Goal: Transaction & Acquisition: Purchase product/service

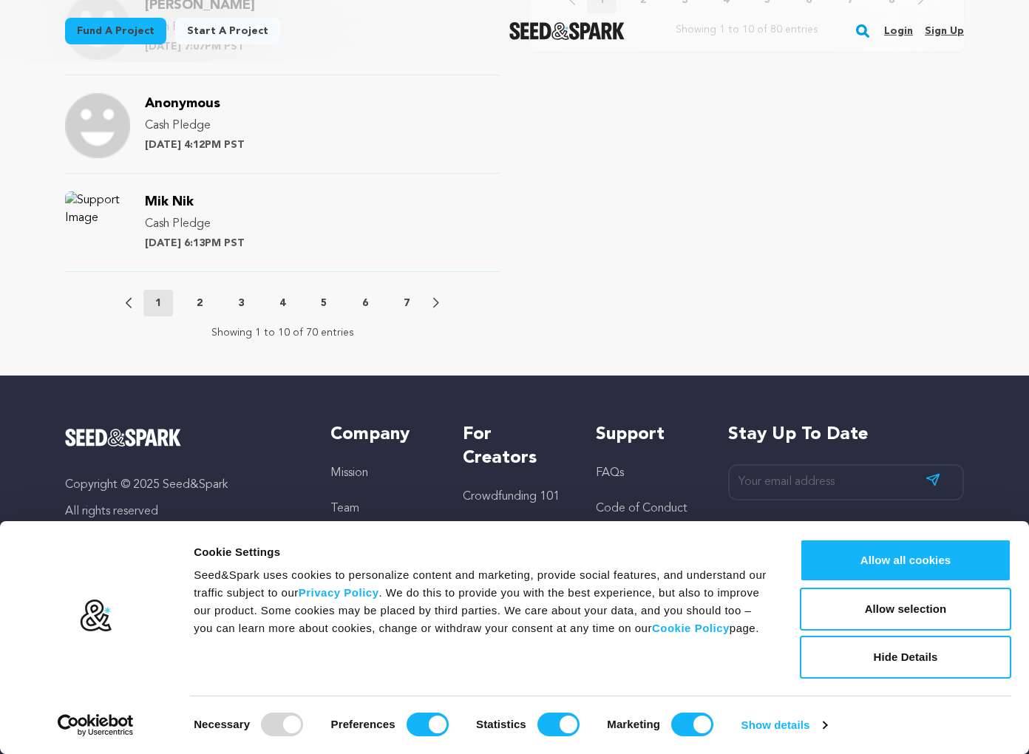
scroll to position [1699, 0]
click at [272, 721] on div at bounding box center [282, 725] width 42 height 24
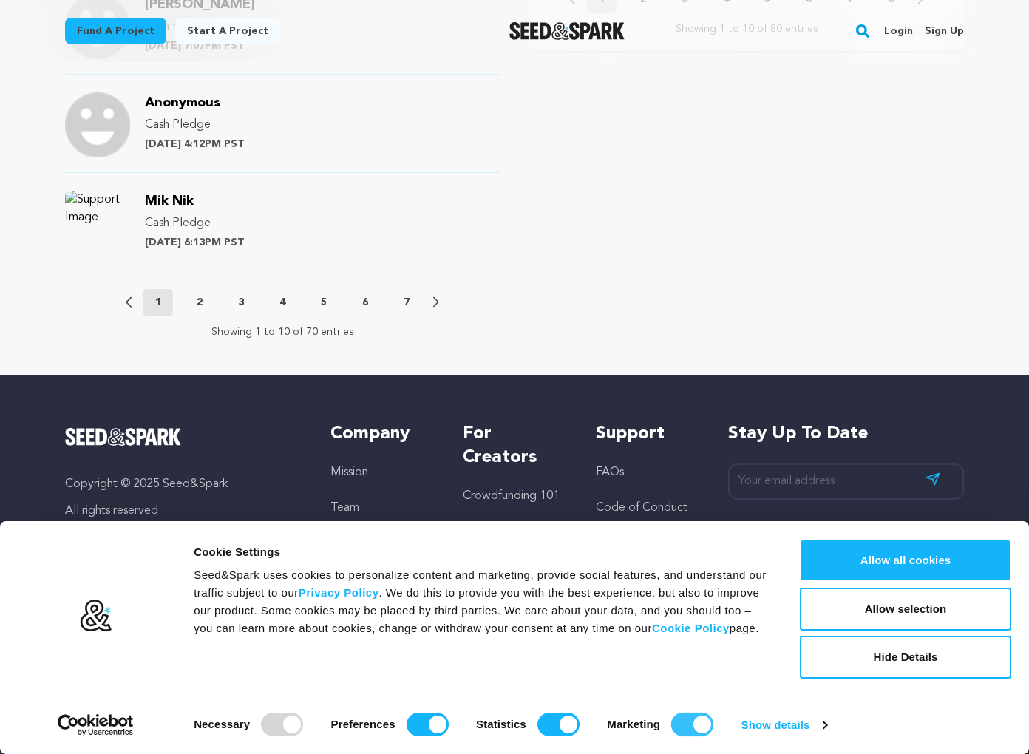
click at [687, 722] on input "Marketing" at bounding box center [692, 725] width 42 height 24
checkbox input "false"
click at [570, 723] on input "Statistics" at bounding box center [558, 725] width 42 height 24
checkbox input "false"
click at [414, 721] on input "Preferences" at bounding box center [428, 725] width 42 height 24
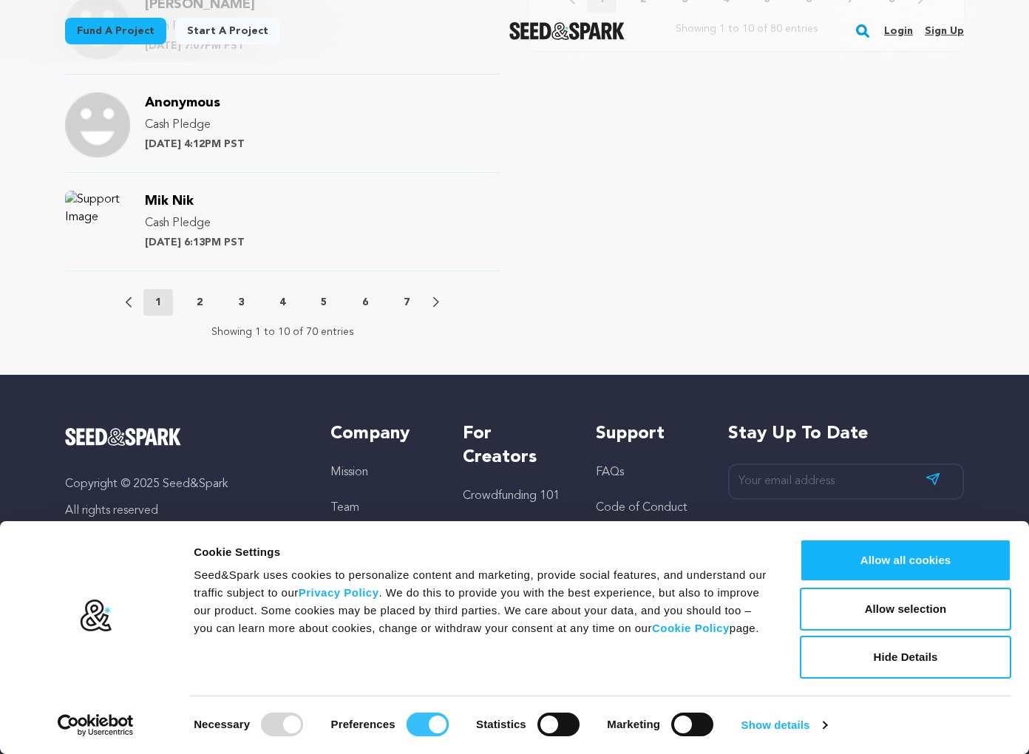
checkbox input "false"
click at [903, 611] on button "Allow selection" at bounding box center [905, 609] width 211 height 43
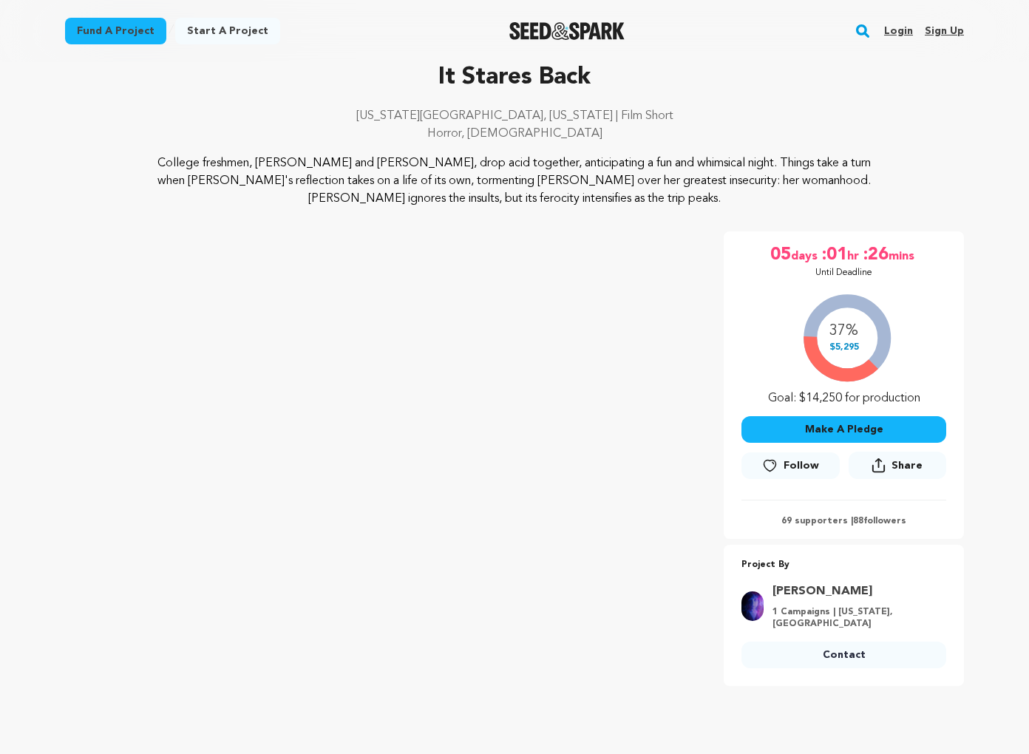
scroll to position [0, 0]
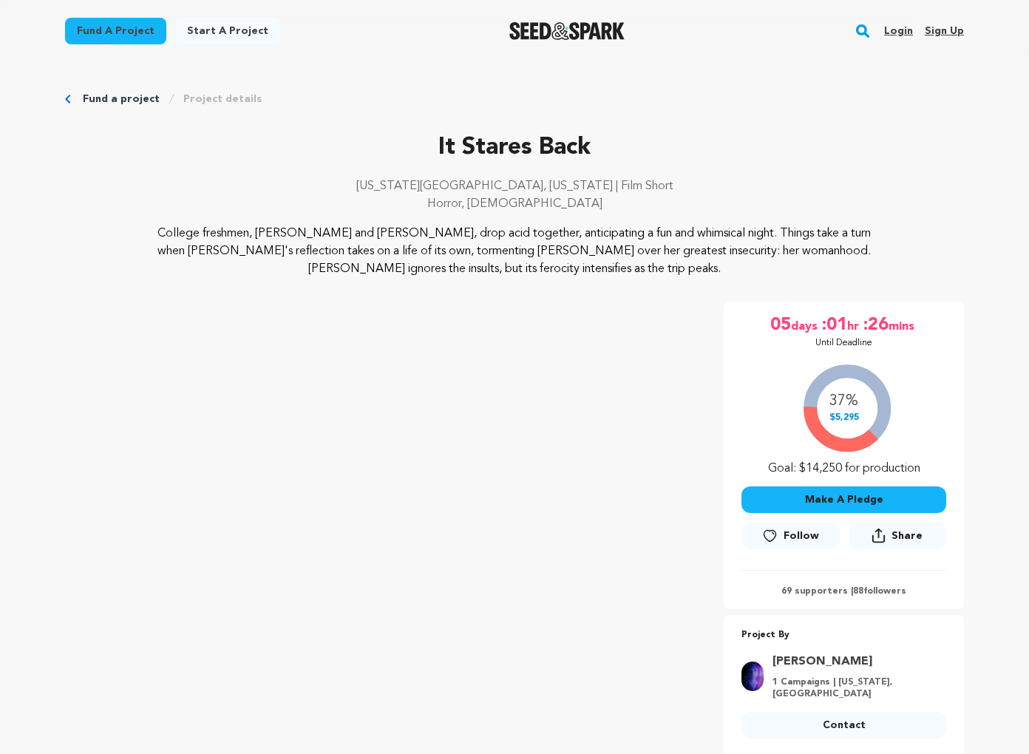
click at [134, 25] on link "Fund a project" at bounding box center [115, 31] width 101 height 27
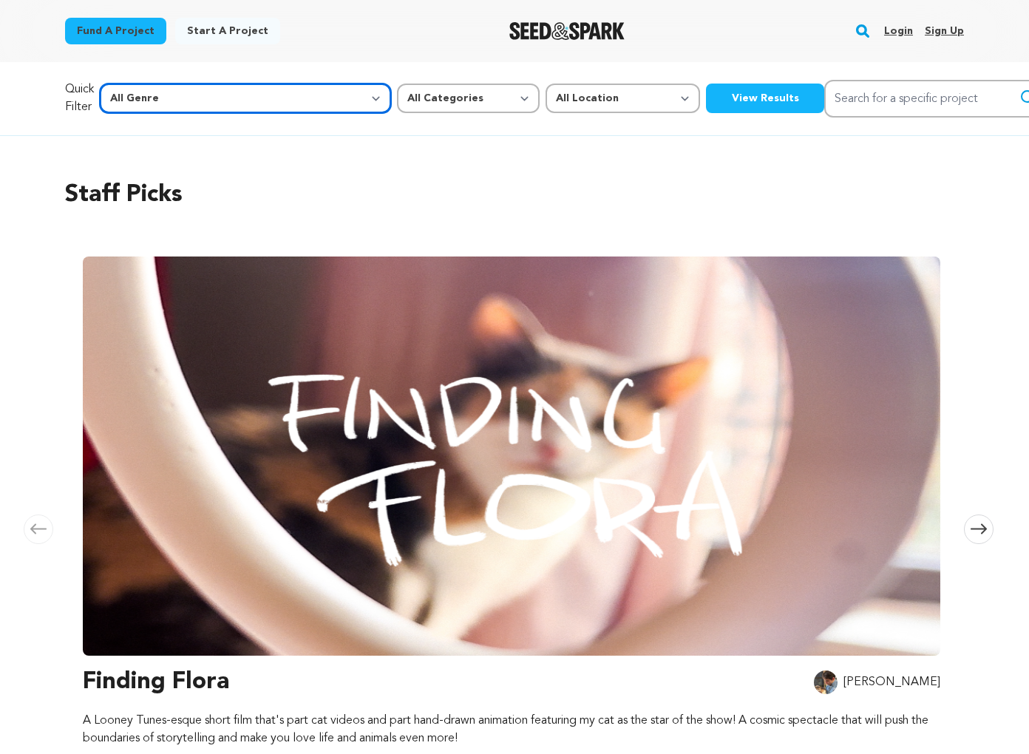
click at [231, 97] on select "All Genre Action Adventure Afrobeat Alternative Ambient Animation Bebop Big Ban…" at bounding box center [245, 99] width 291 height 30
click at [132, 84] on select "All Genre Action Adventure Afrobeat Alternative Ambient Animation Bebop Big Ban…" at bounding box center [245, 99] width 291 height 30
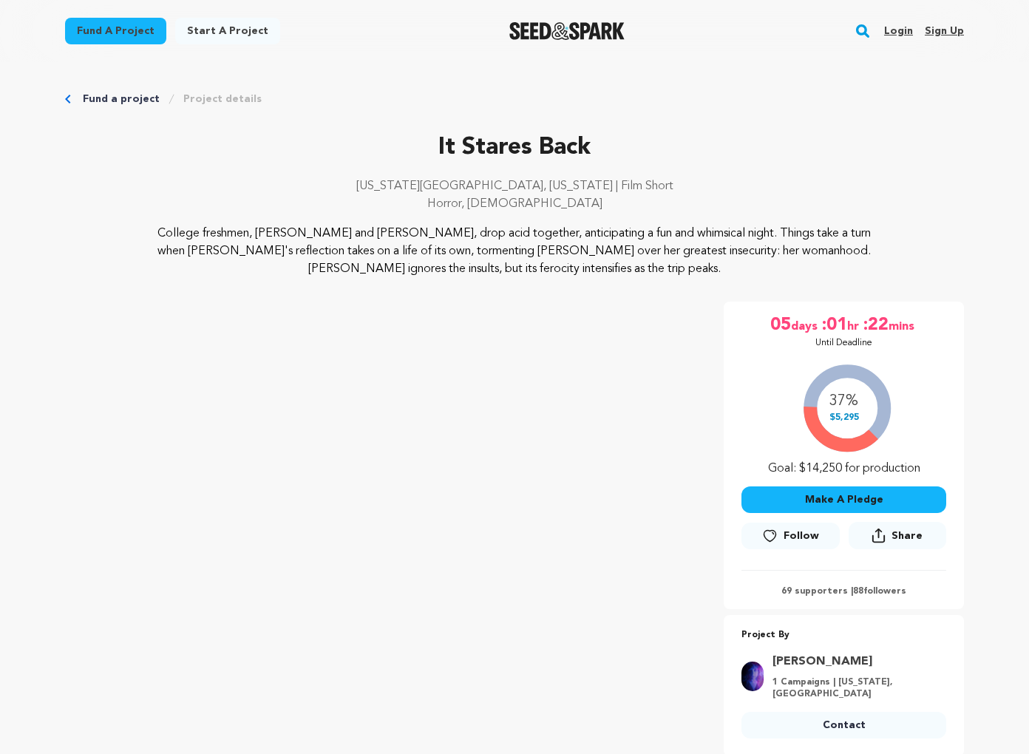
click at [835, 498] on button "Make A Pledge" at bounding box center [843, 499] width 205 height 27
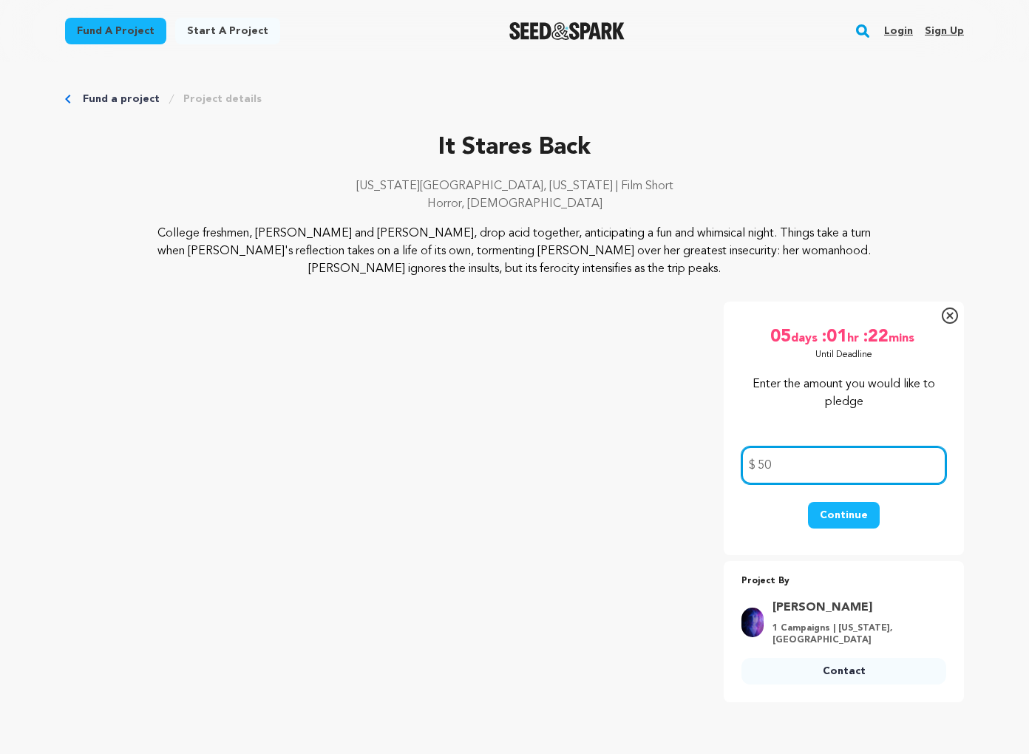
type input "50"
click at [840, 513] on button "Continue" at bounding box center [844, 515] width 72 height 27
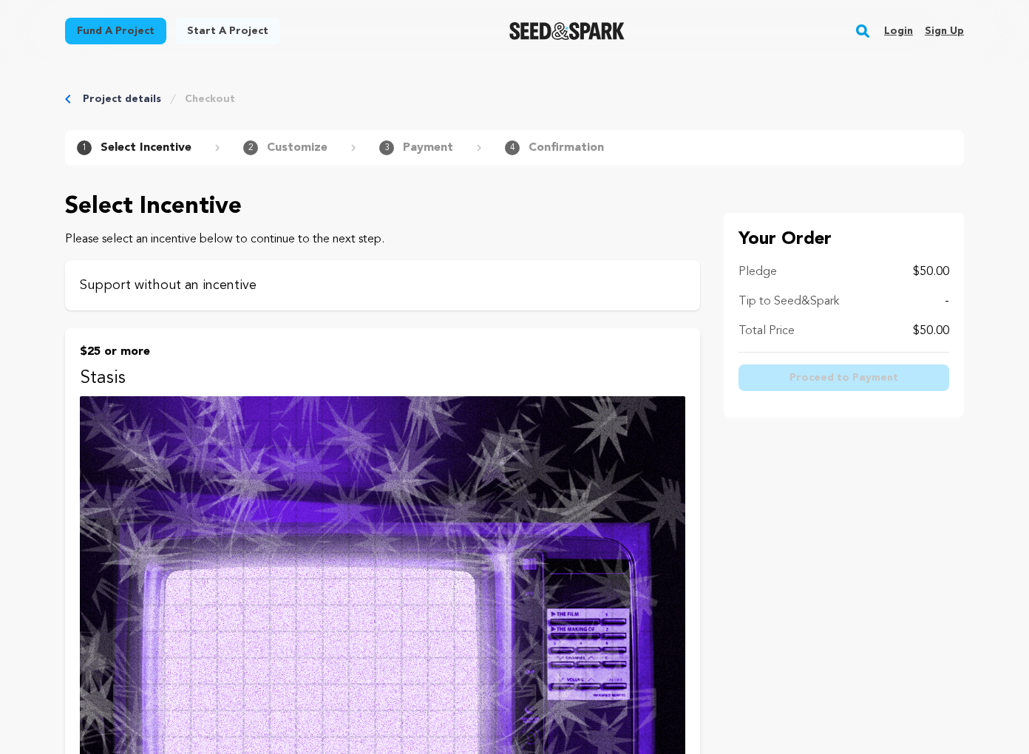
click at [321, 287] on p "Support without an incentive" at bounding box center [382, 285] width 605 height 21
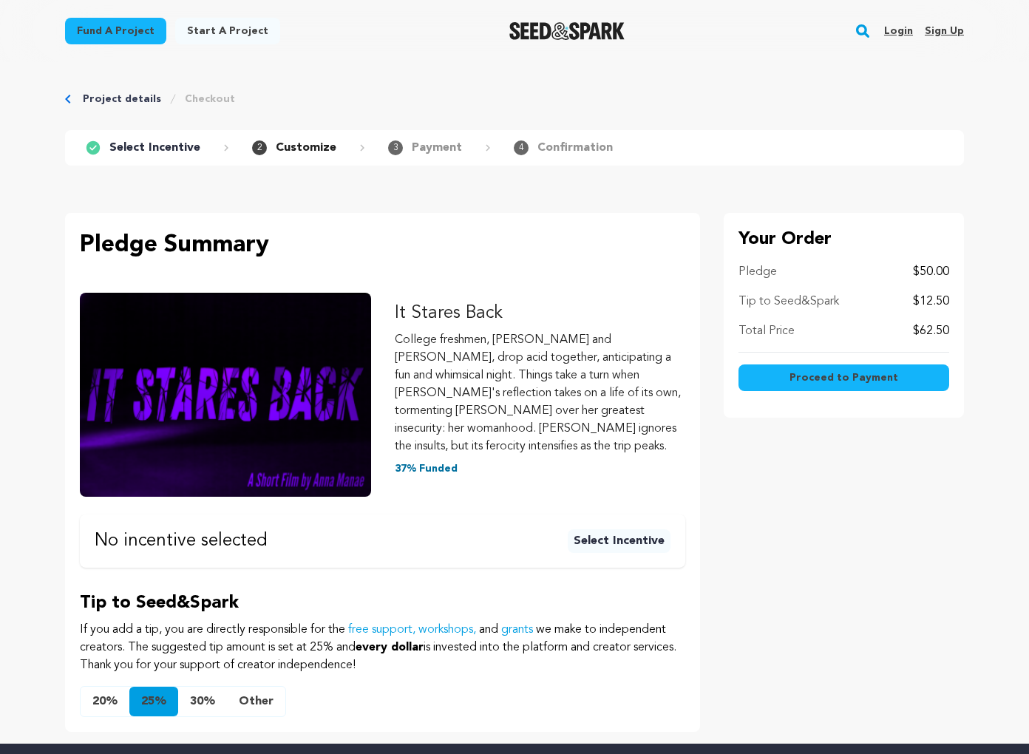
click at [143, 532] on p "No incentive selected" at bounding box center [181, 541] width 173 height 18
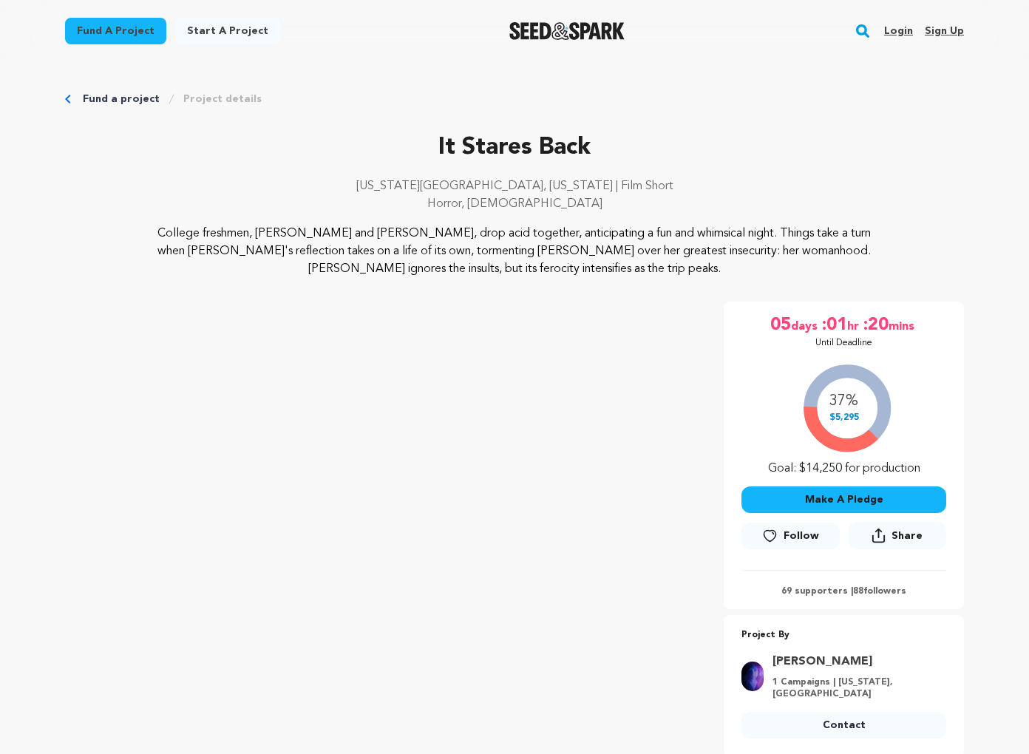
click at [851, 493] on button "Make A Pledge" at bounding box center [843, 499] width 205 height 27
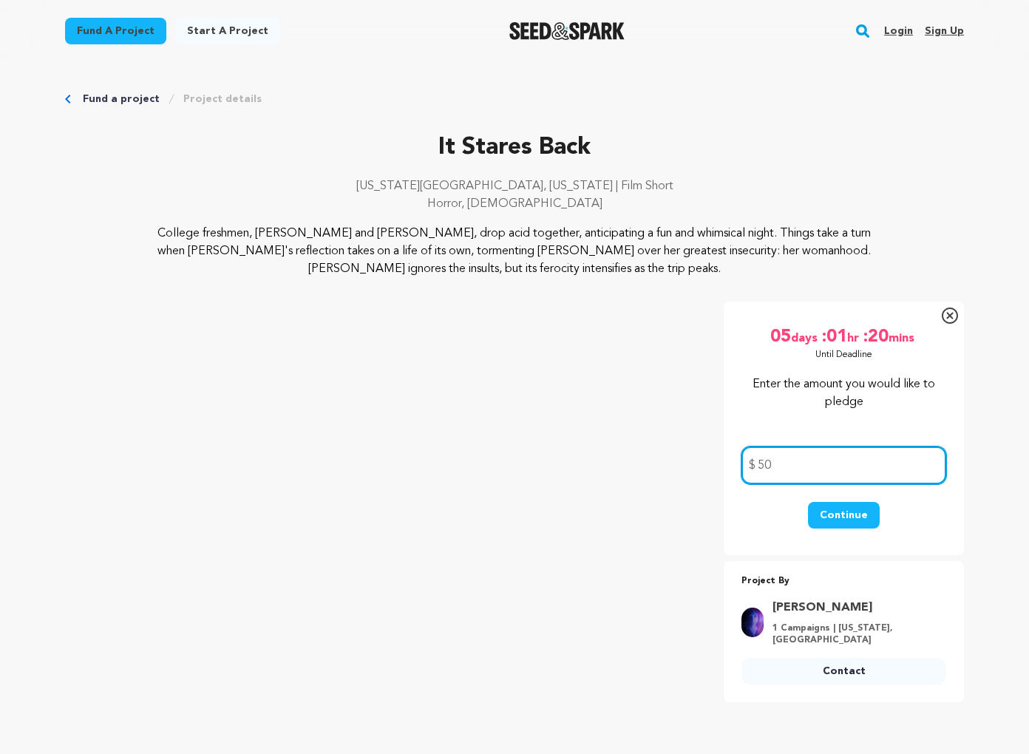
type input "50"
click at [837, 512] on button "Continue" at bounding box center [844, 515] width 72 height 27
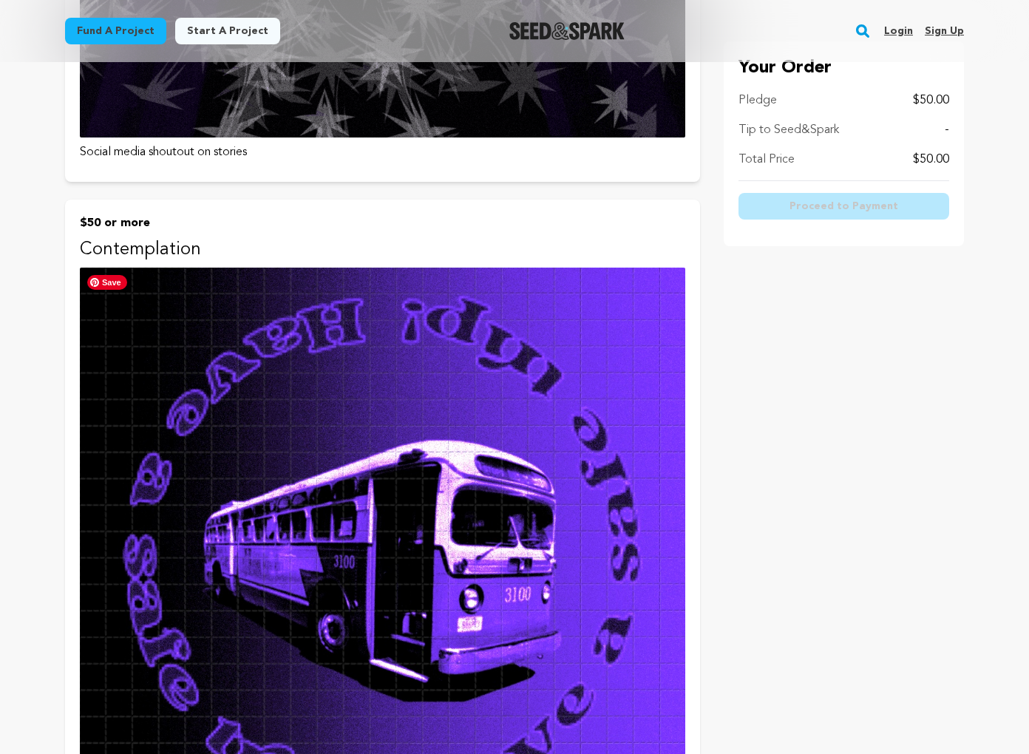
scroll to position [821, 0]
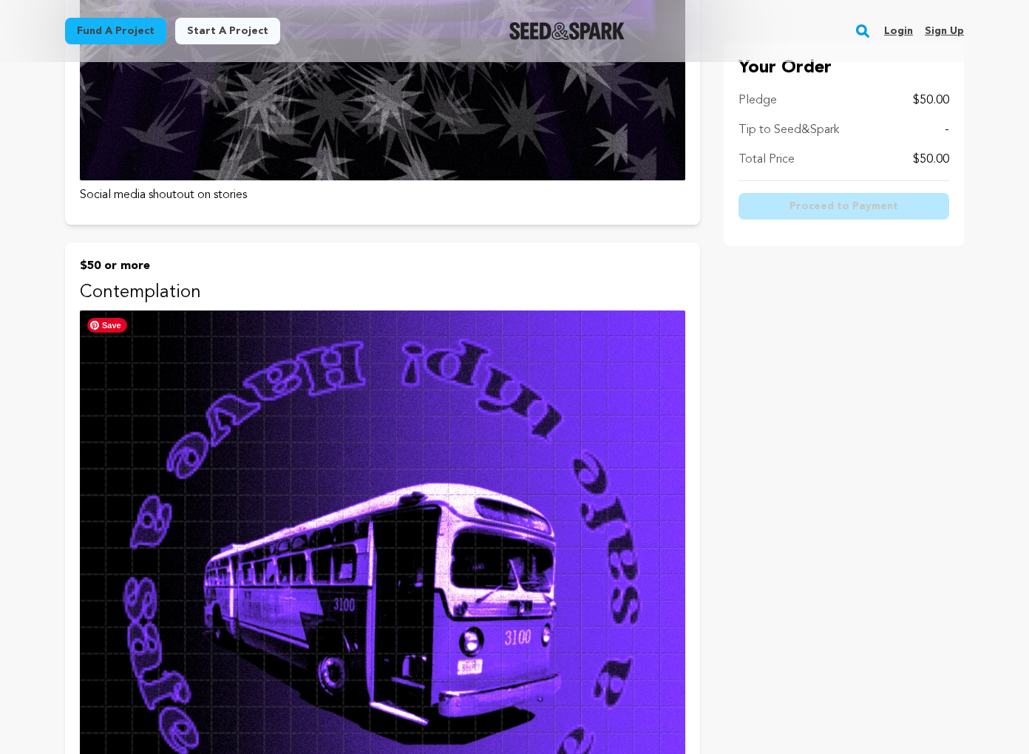
click at [339, 438] on img at bounding box center [382, 612] width 605 height 605
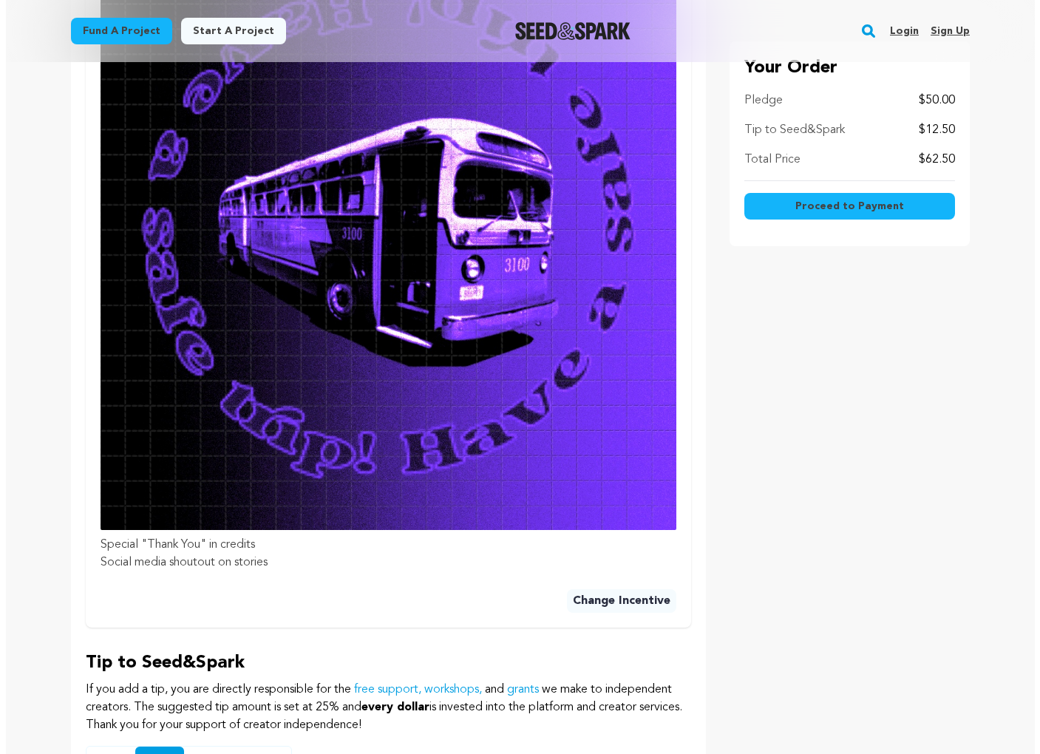
scroll to position [747, 0]
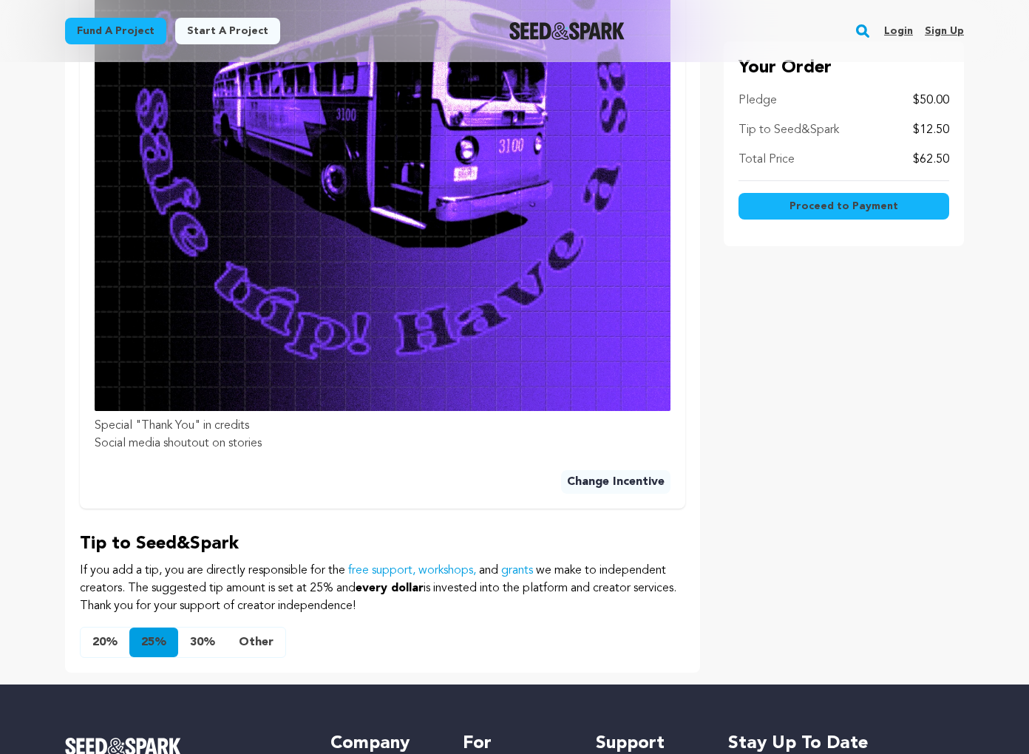
click at [253, 628] on button "Other" at bounding box center [256, 643] width 58 height 30
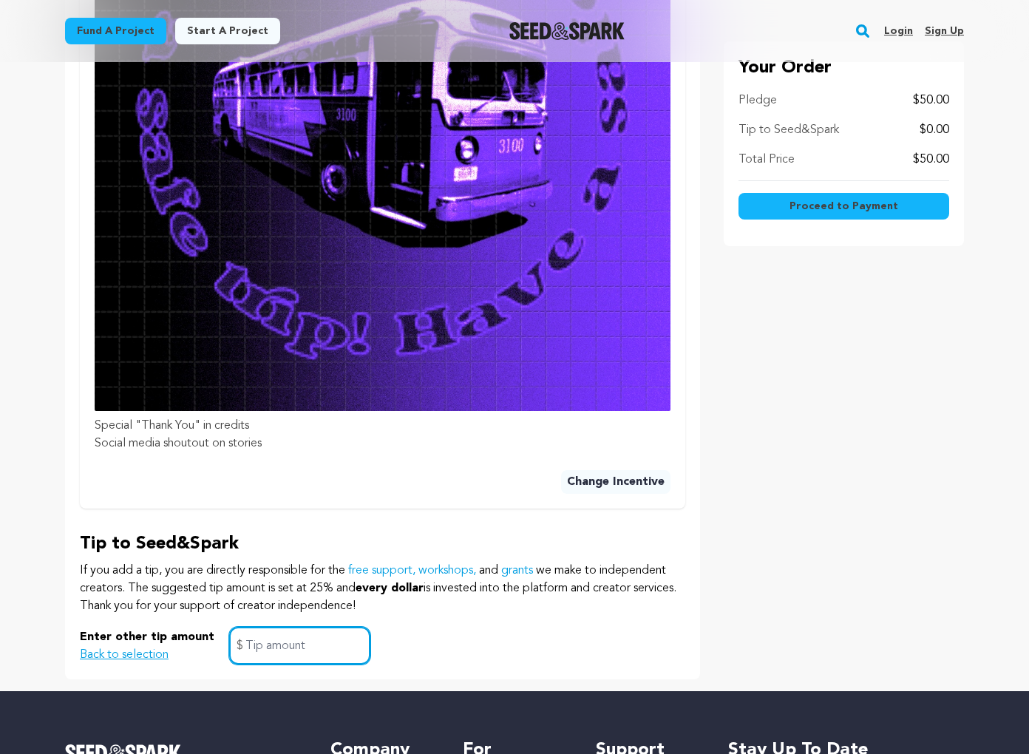
click at [256, 627] on input "text" at bounding box center [299, 646] width 141 height 38
type input "0"
click at [866, 201] on span "Proceed to Payment" at bounding box center [843, 206] width 109 height 15
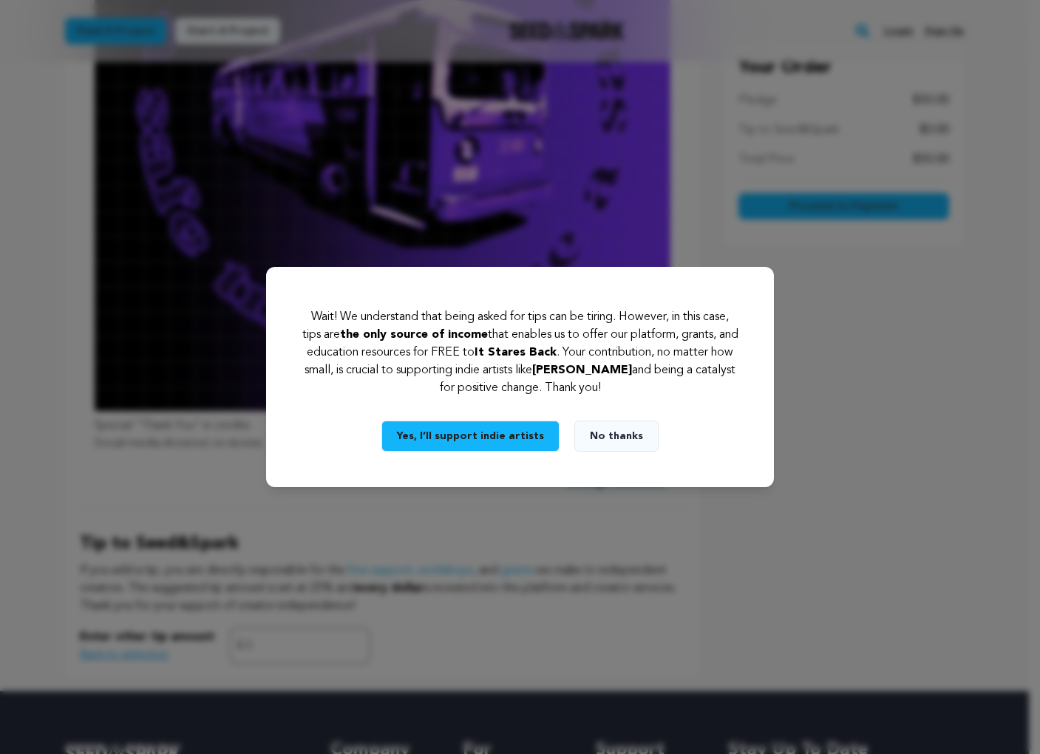
click at [623, 435] on button "No thanks" at bounding box center [616, 436] width 84 height 31
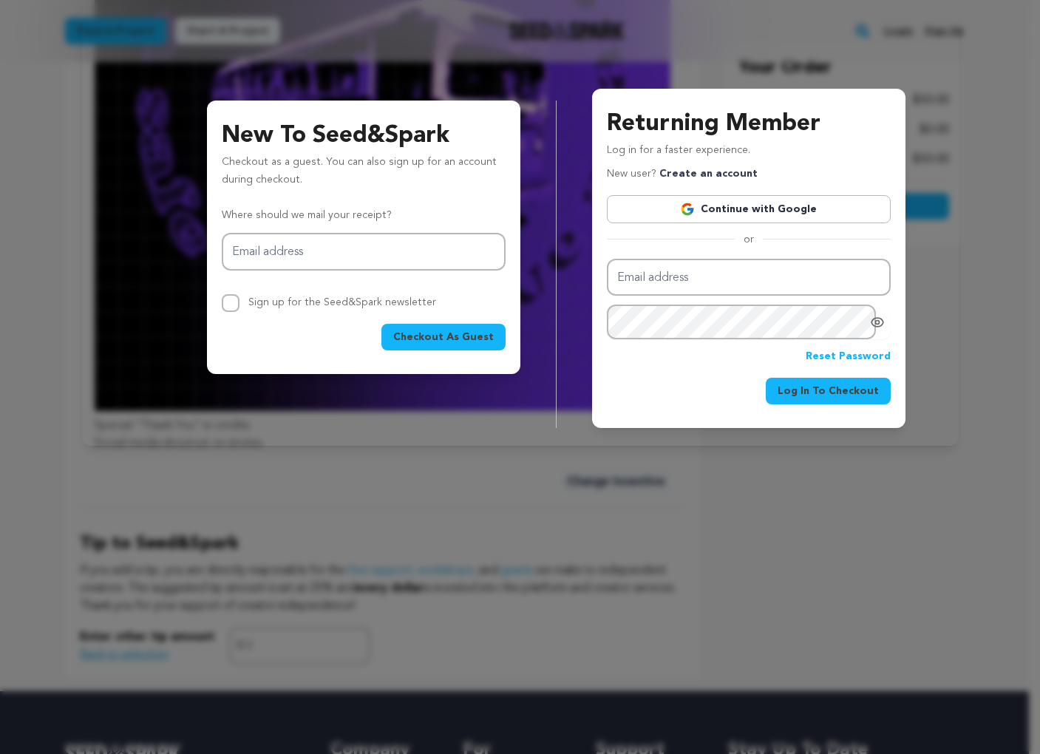
click at [455, 342] on span "Checkout As Guest" at bounding box center [443, 337] width 101 height 15
click at [457, 334] on span "Checkout As Guest" at bounding box center [443, 337] width 101 height 15
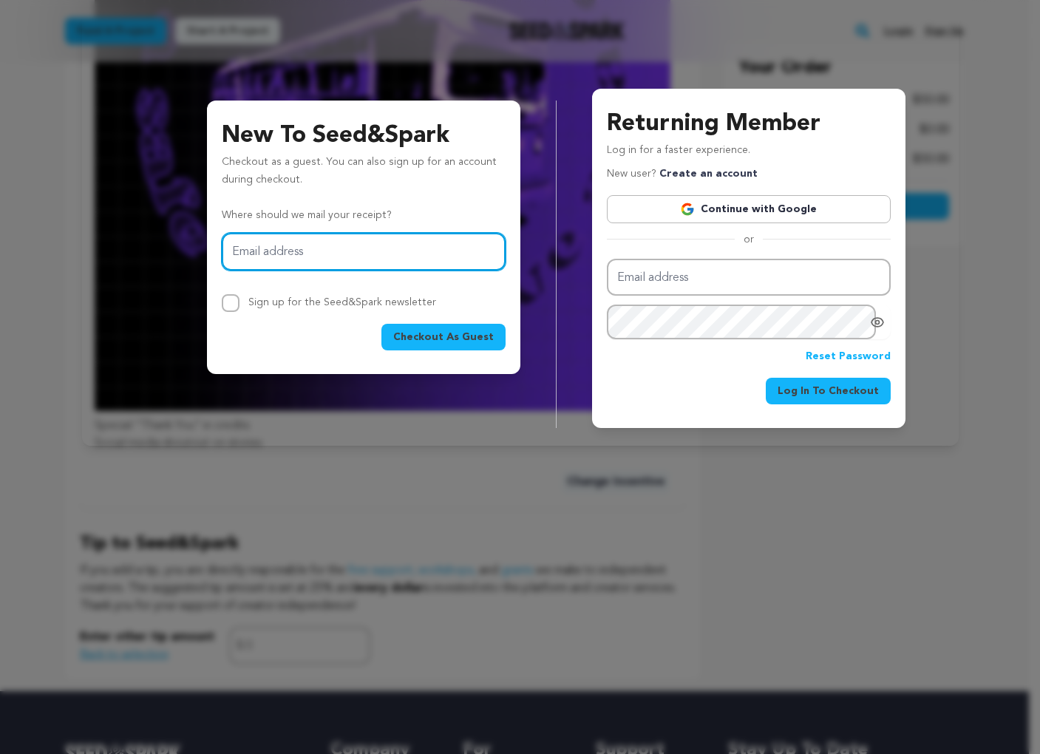
click at [320, 253] on input "Email address" at bounding box center [364, 252] width 284 height 38
type input "[EMAIL_ADDRESS][DOMAIN_NAME]"
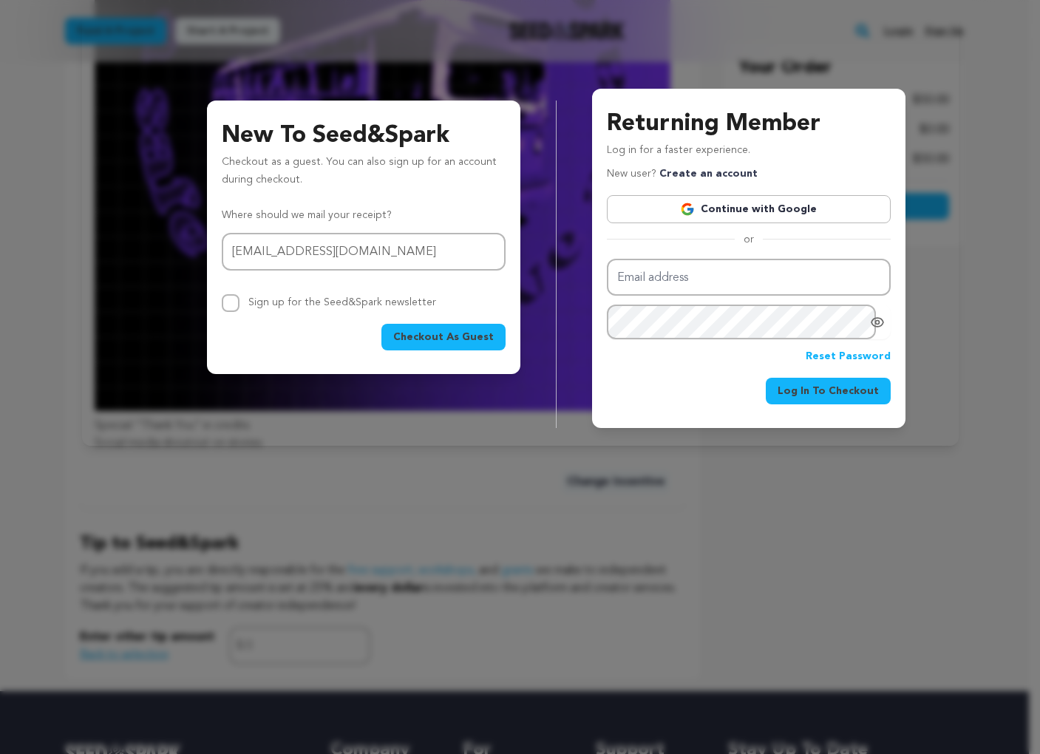
click at [435, 337] on span "Checkout As Guest" at bounding box center [443, 337] width 101 height 15
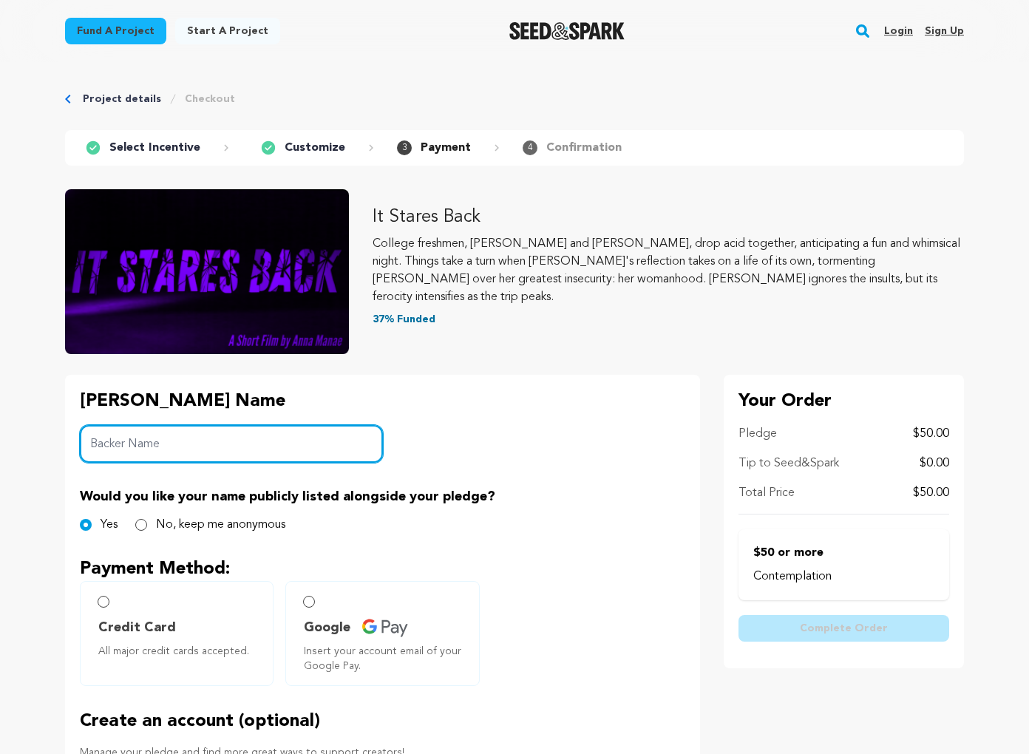
click at [229, 447] on input "Backer Name" at bounding box center [231, 444] width 303 height 38
type input "Jill Fagin"
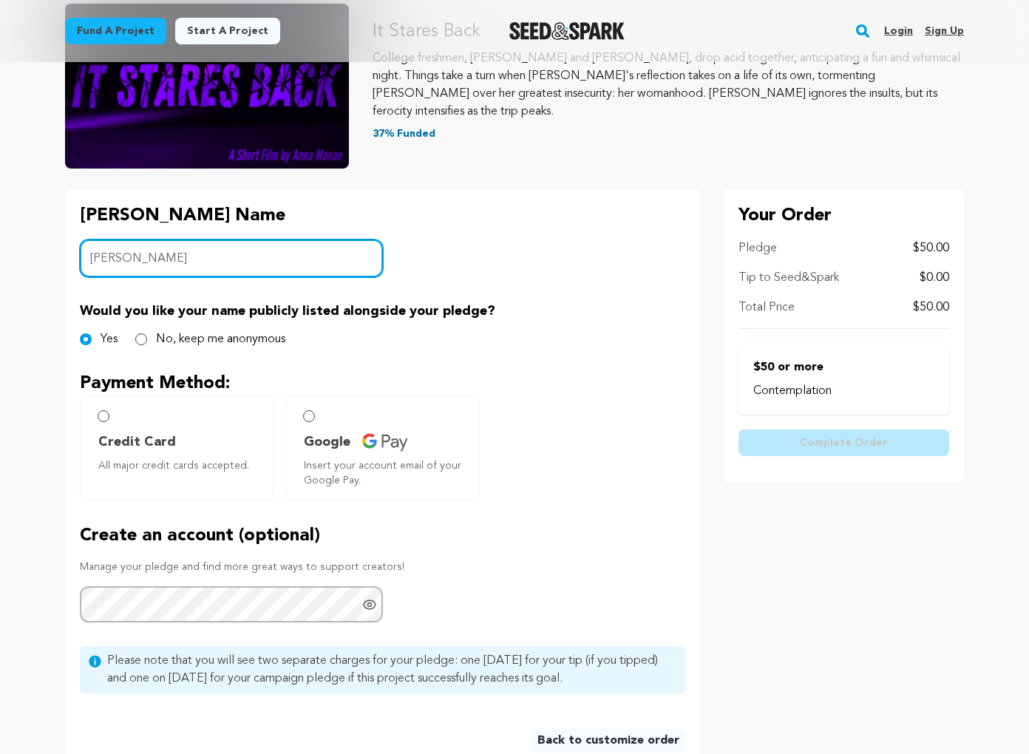
scroll to position [201, 0]
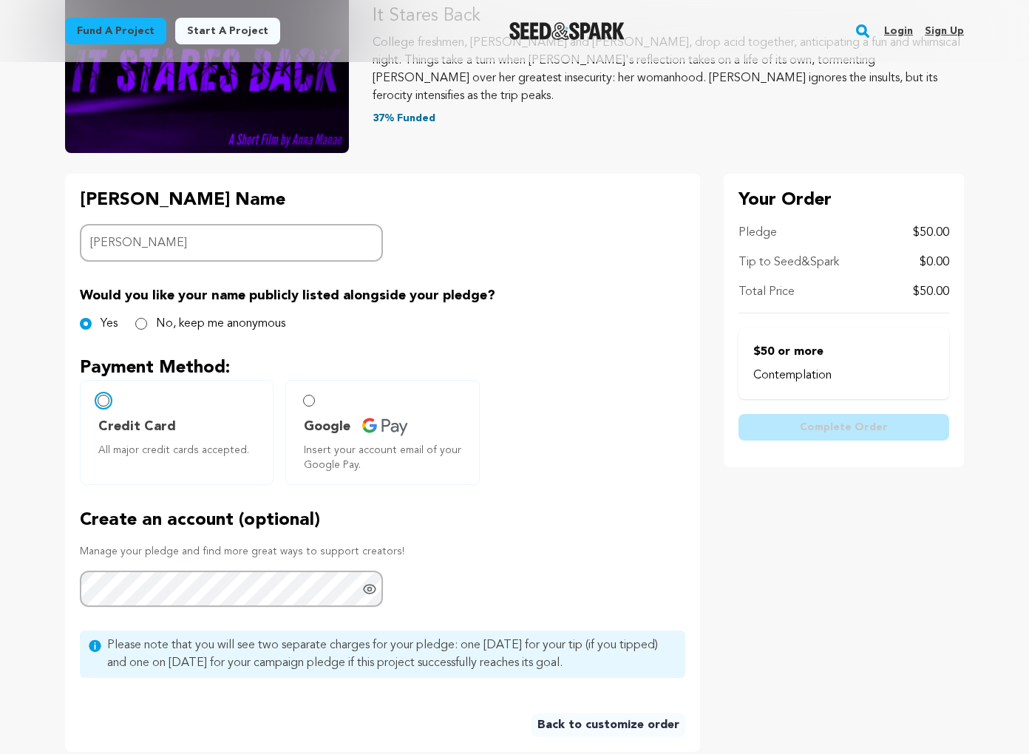
click at [107, 401] on input "Credit Card All major credit cards accepted." at bounding box center [104, 401] width 12 height 12
radio input "false"
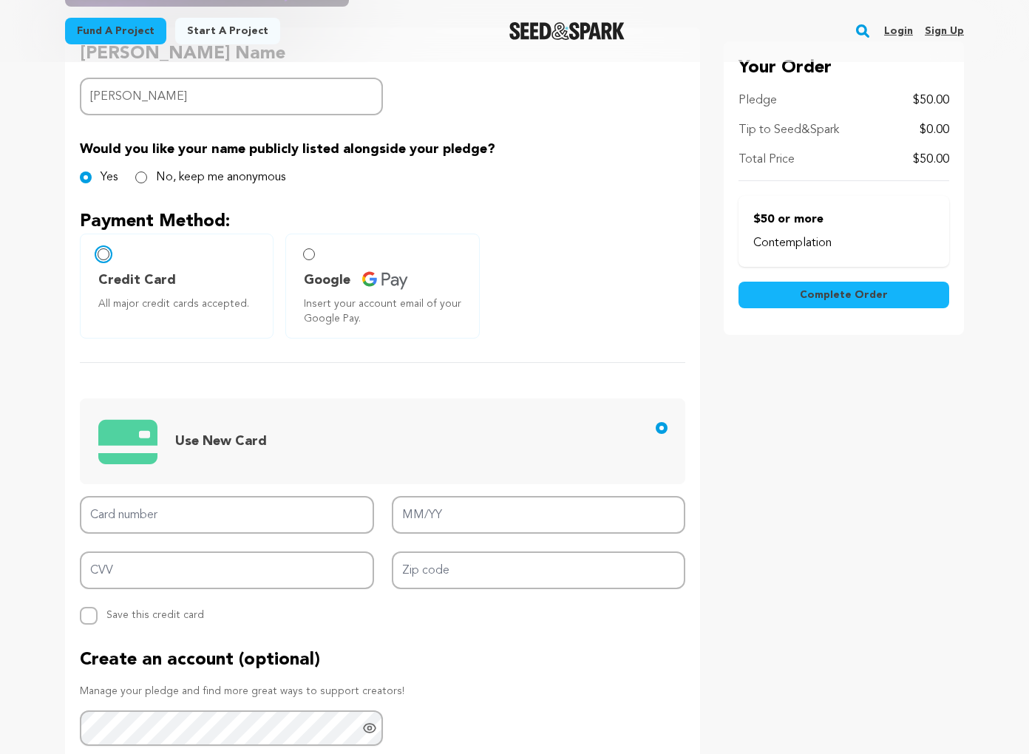
scroll to position [367, 0]
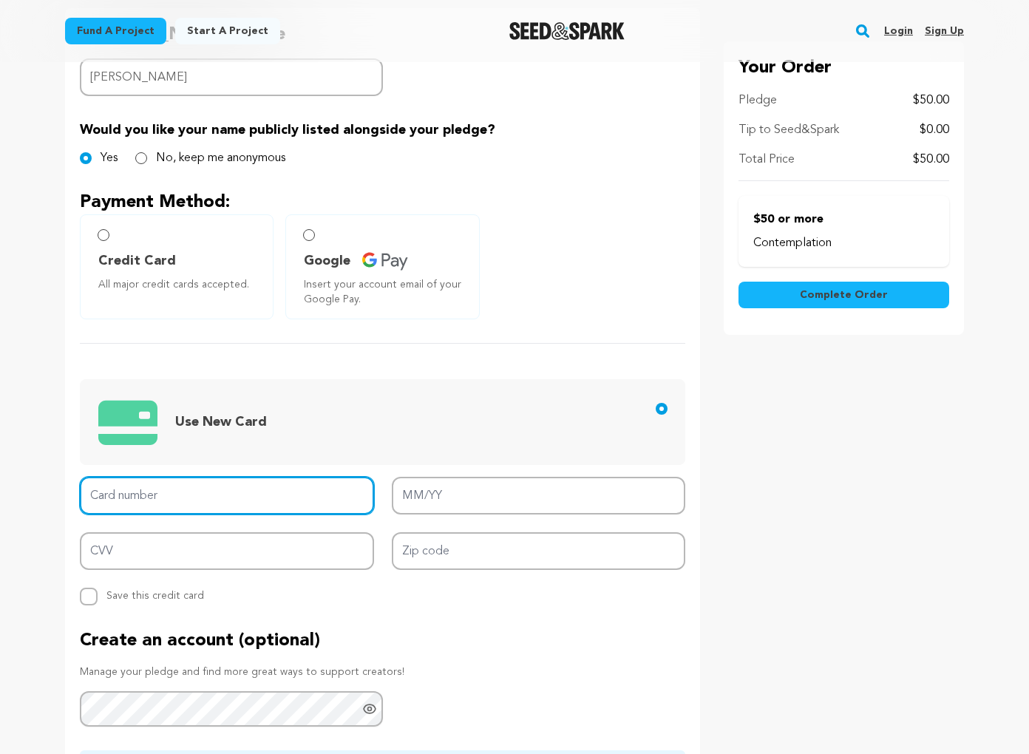
click at [174, 497] on input "Card number" at bounding box center [227, 496] width 294 height 38
type input "4246 3152 5893 9790"
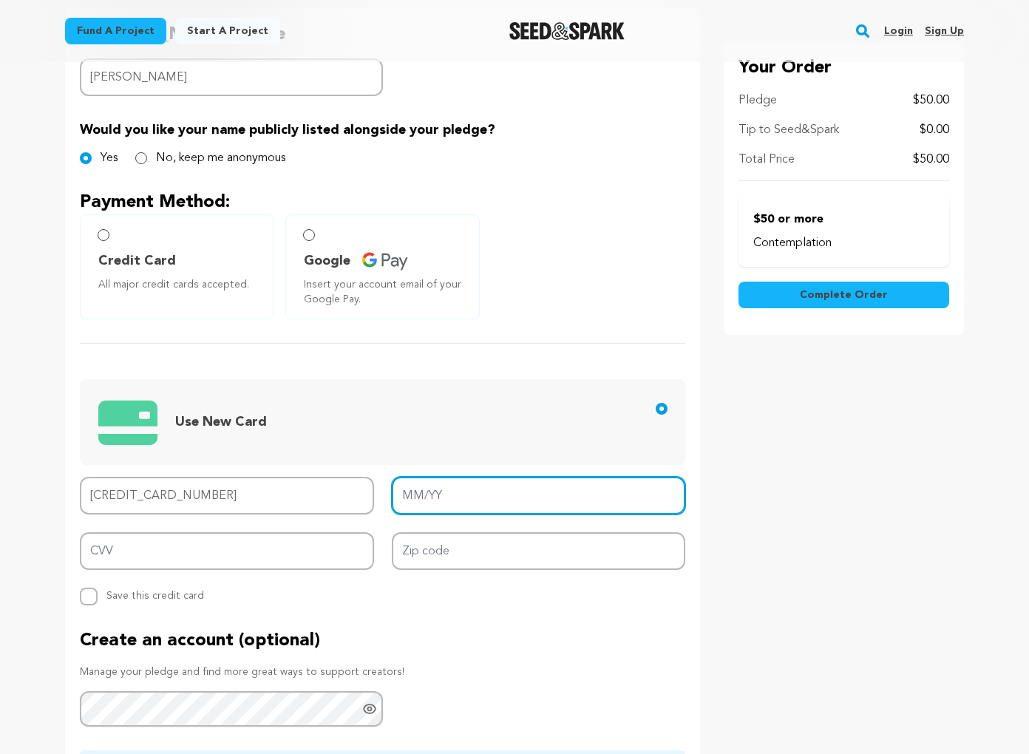
type input "11/26"
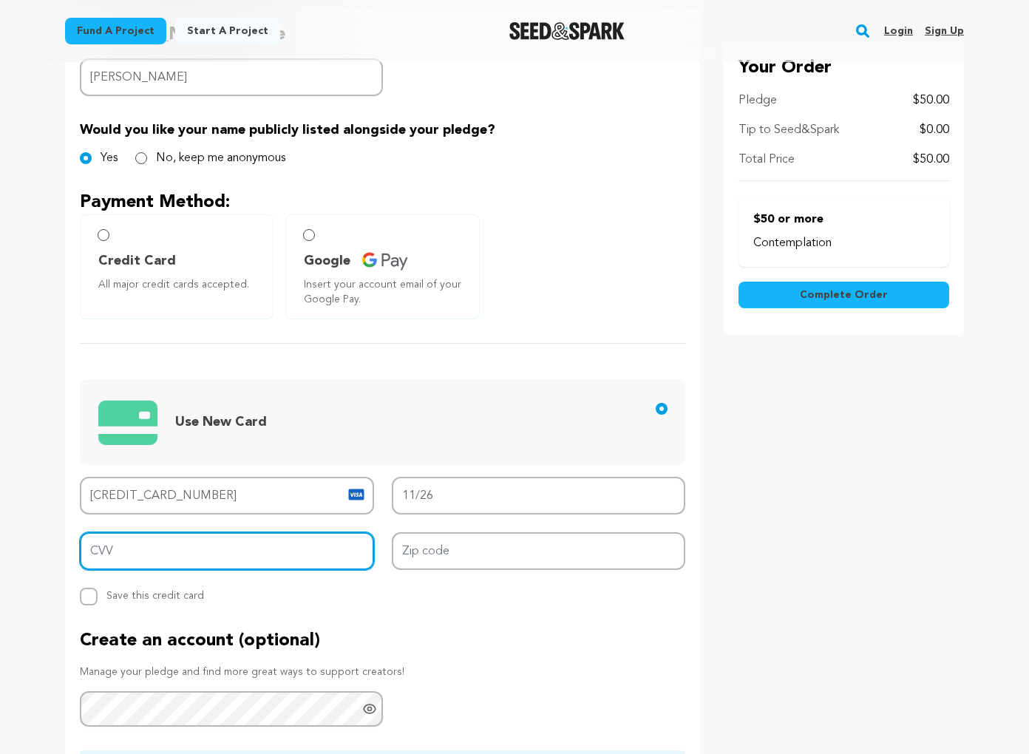
click at [154, 548] on input "CVV" at bounding box center [227, 551] width 294 height 38
type input "388"
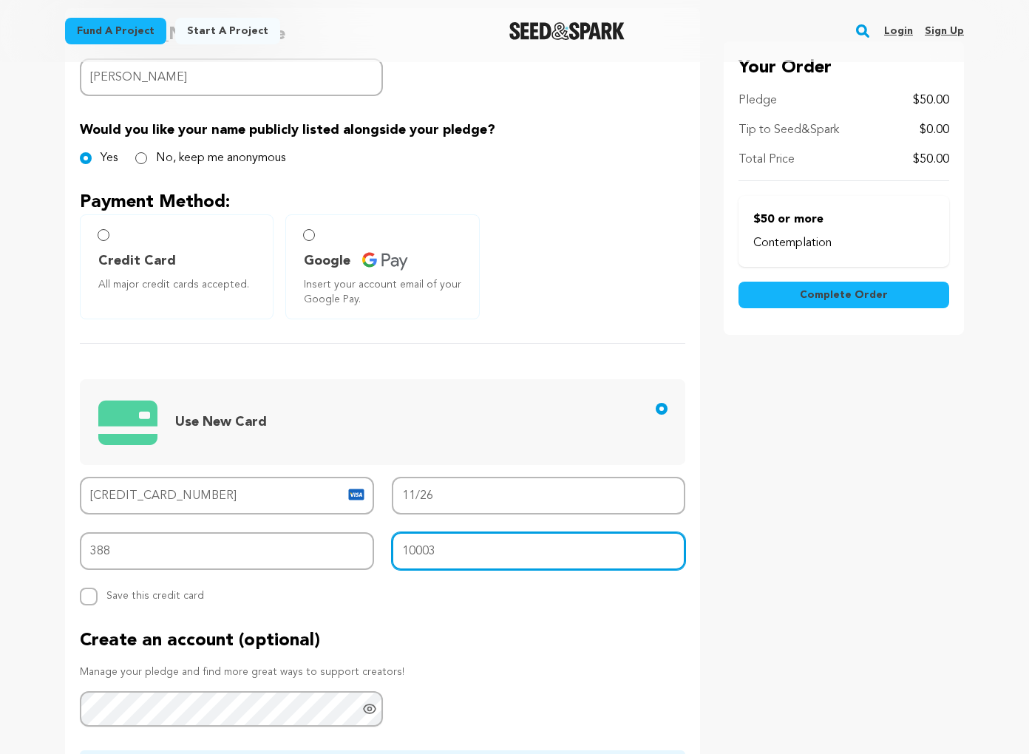
type input "10003"
click at [848, 292] on span "Complete Order" at bounding box center [844, 295] width 88 height 15
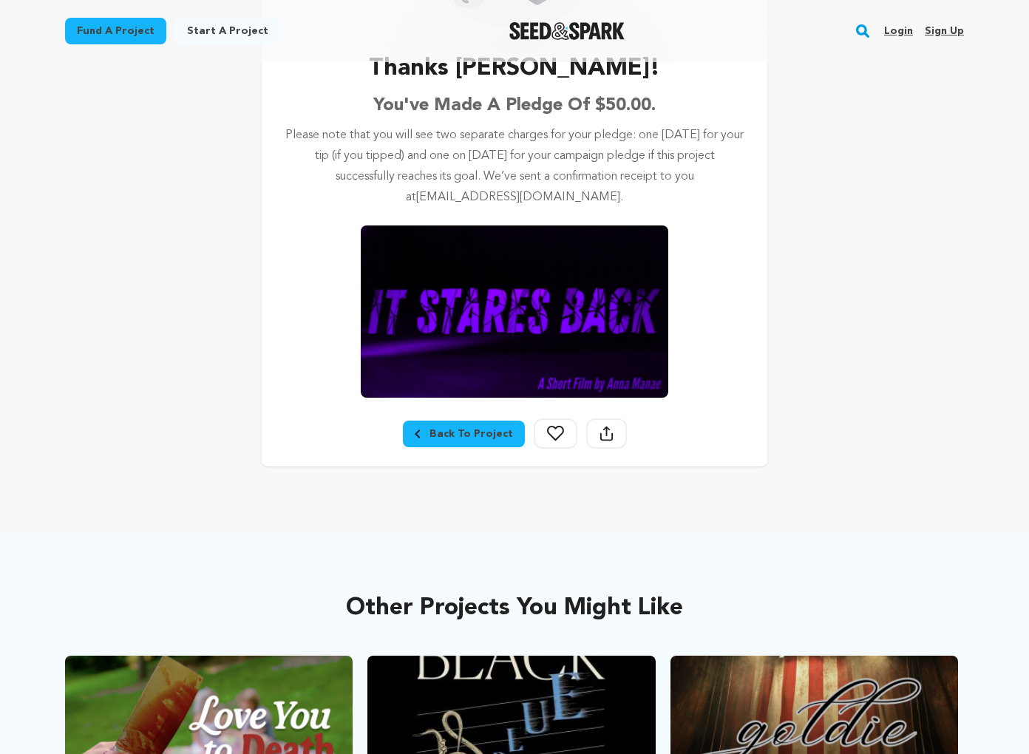
scroll to position [437, 0]
